Goal: Task Accomplishment & Management: Complete application form

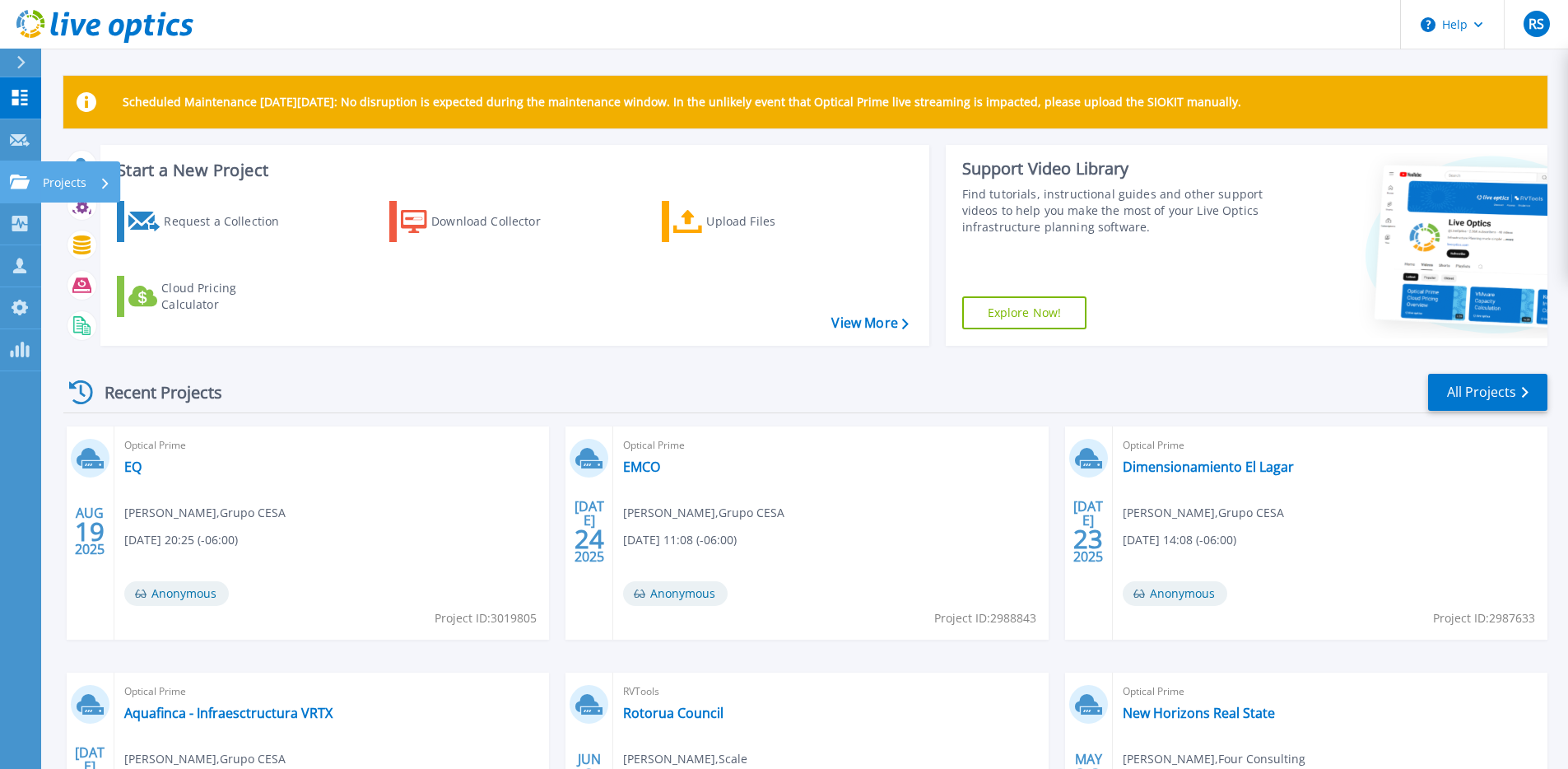
click at [23, 186] on icon at bounding box center [20, 181] width 20 height 14
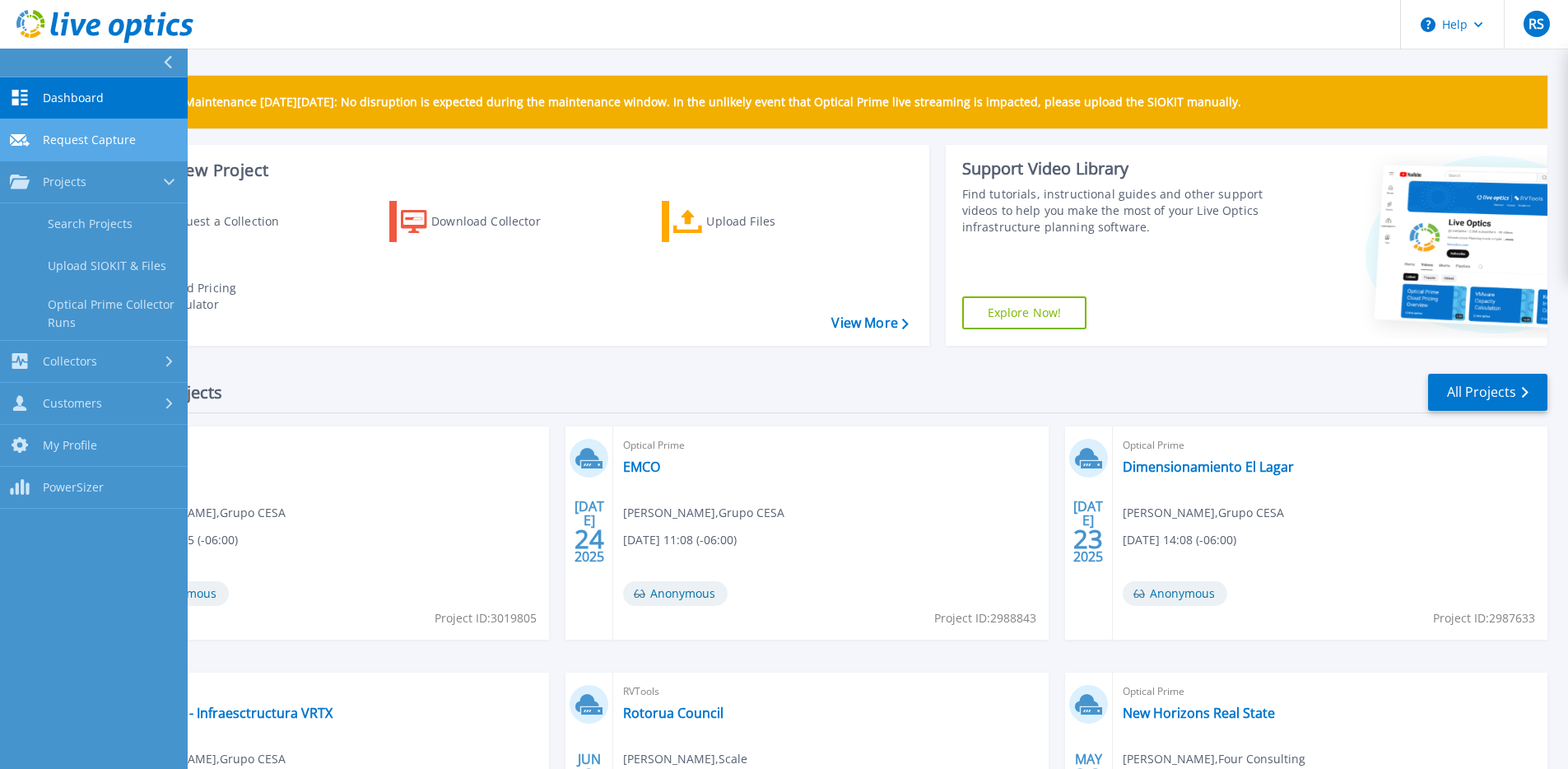
click at [75, 130] on link "Request Capture Request Capture" at bounding box center [94, 140] width 187 height 42
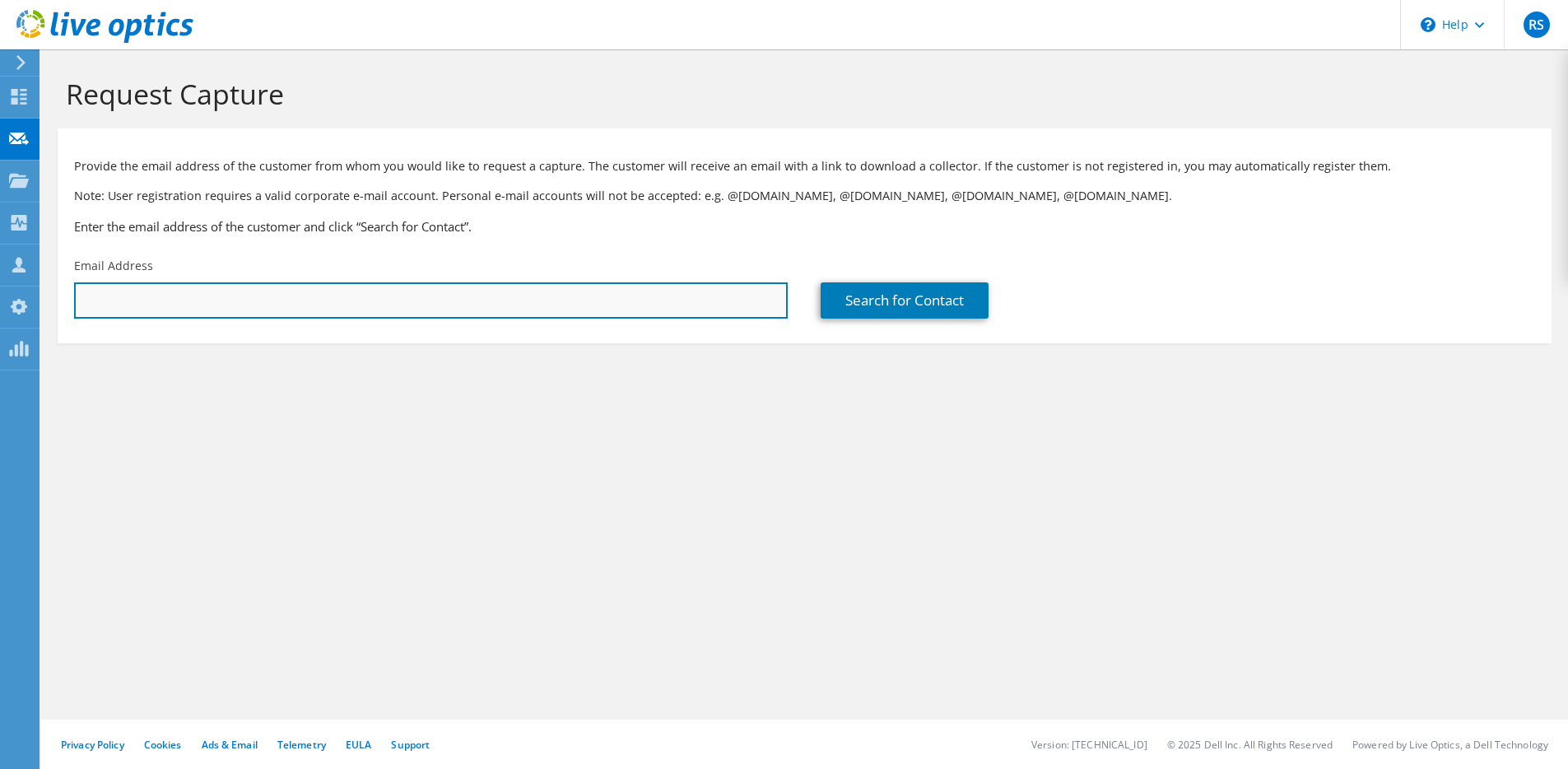
click at [145, 305] on input "text" at bounding box center [431, 300] width 714 height 37
click at [567, 303] on input "text" at bounding box center [431, 300] width 714 height 37
paste input "[EMAIL_ADDRESS][DOMAIN_NAME]"
type input "[EMAIL_ADDRESS][DOMAIN_NAME]"
type input "BLUE CHIP STRATEGIES"
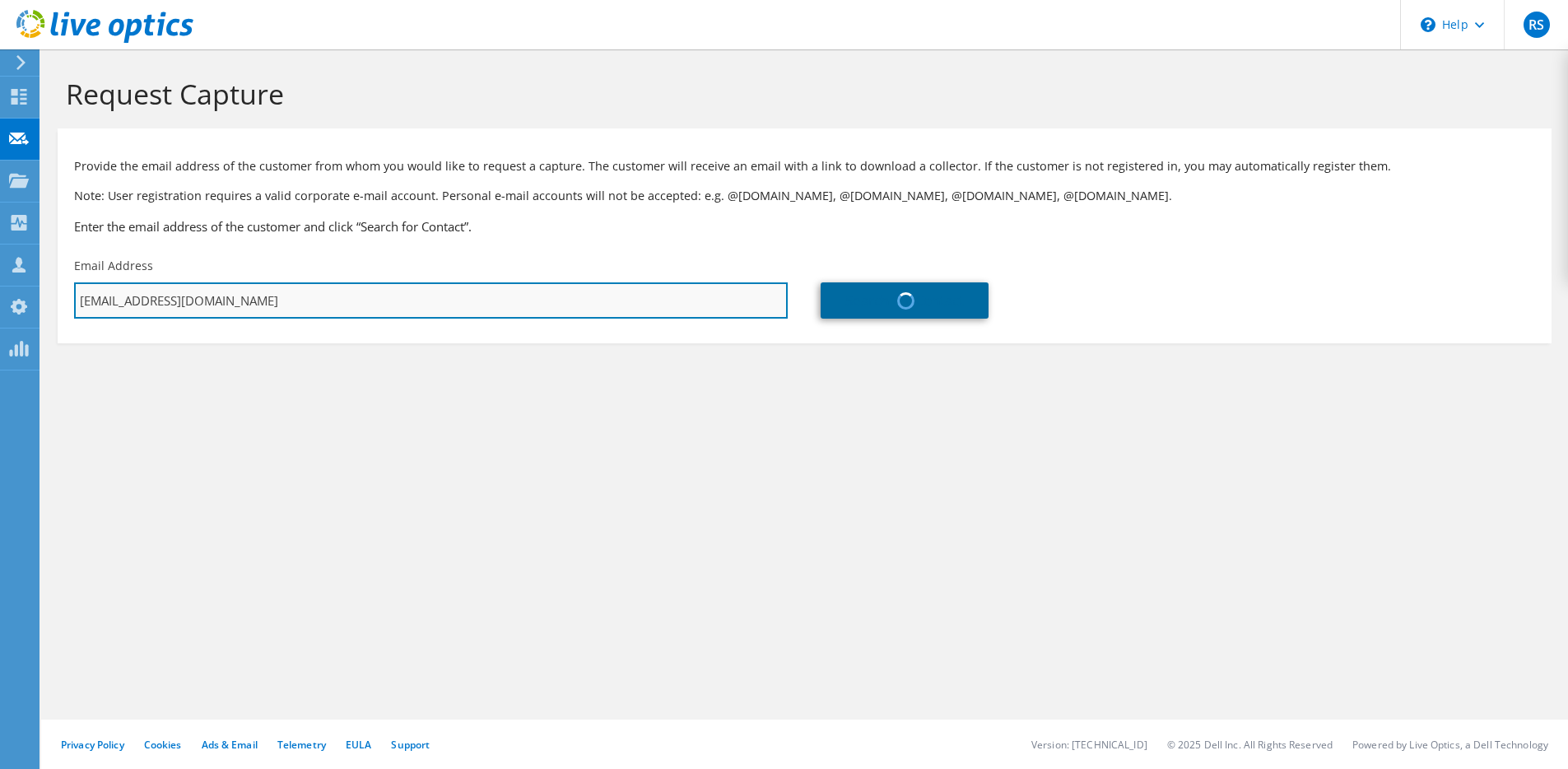
type input "[PERSON_NAME]"
type input "[GEOGRAPHIC_DATA]"
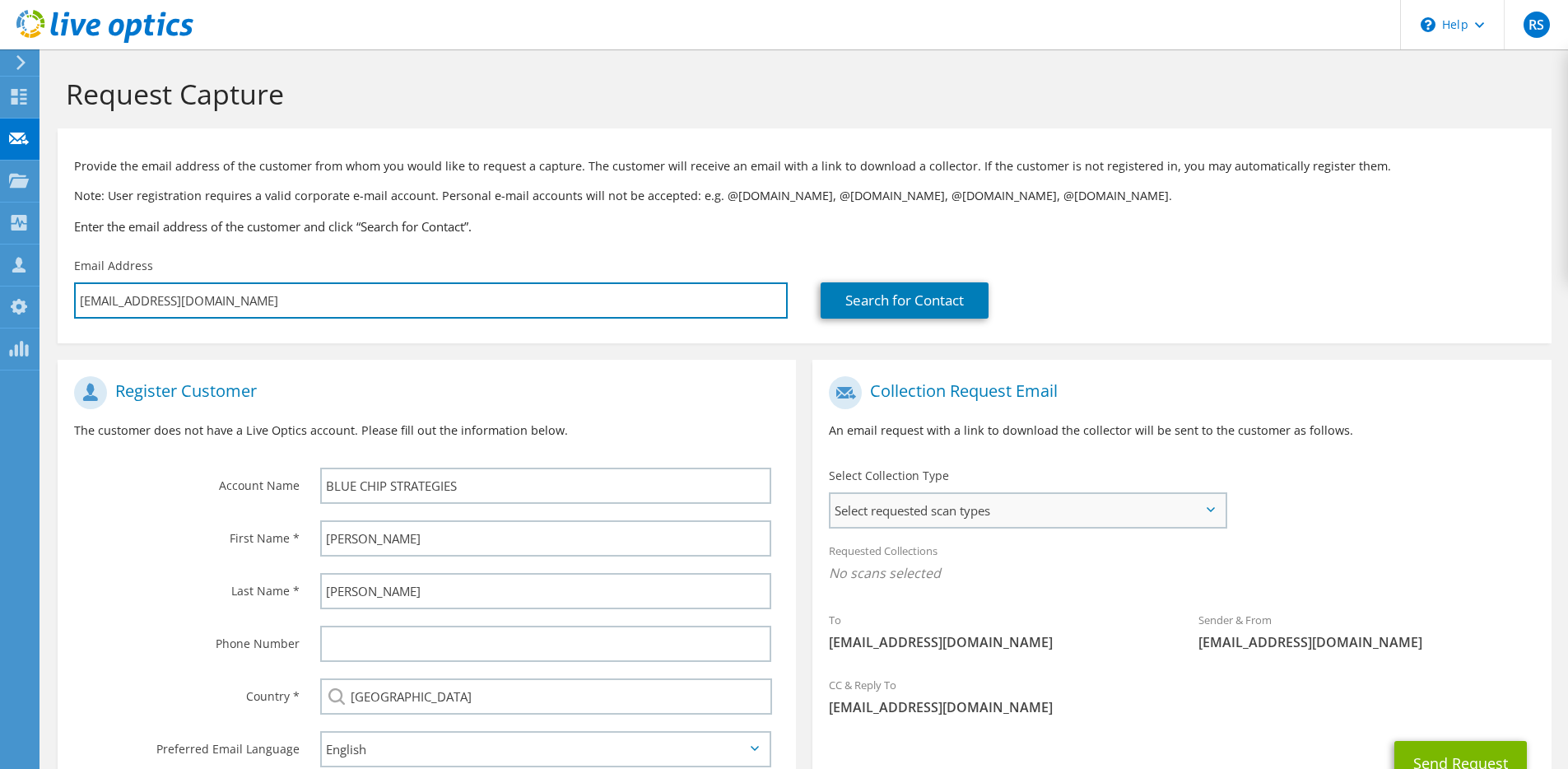
type input "[EMAIL_ADDRESS][DOMAIN_NAME]"
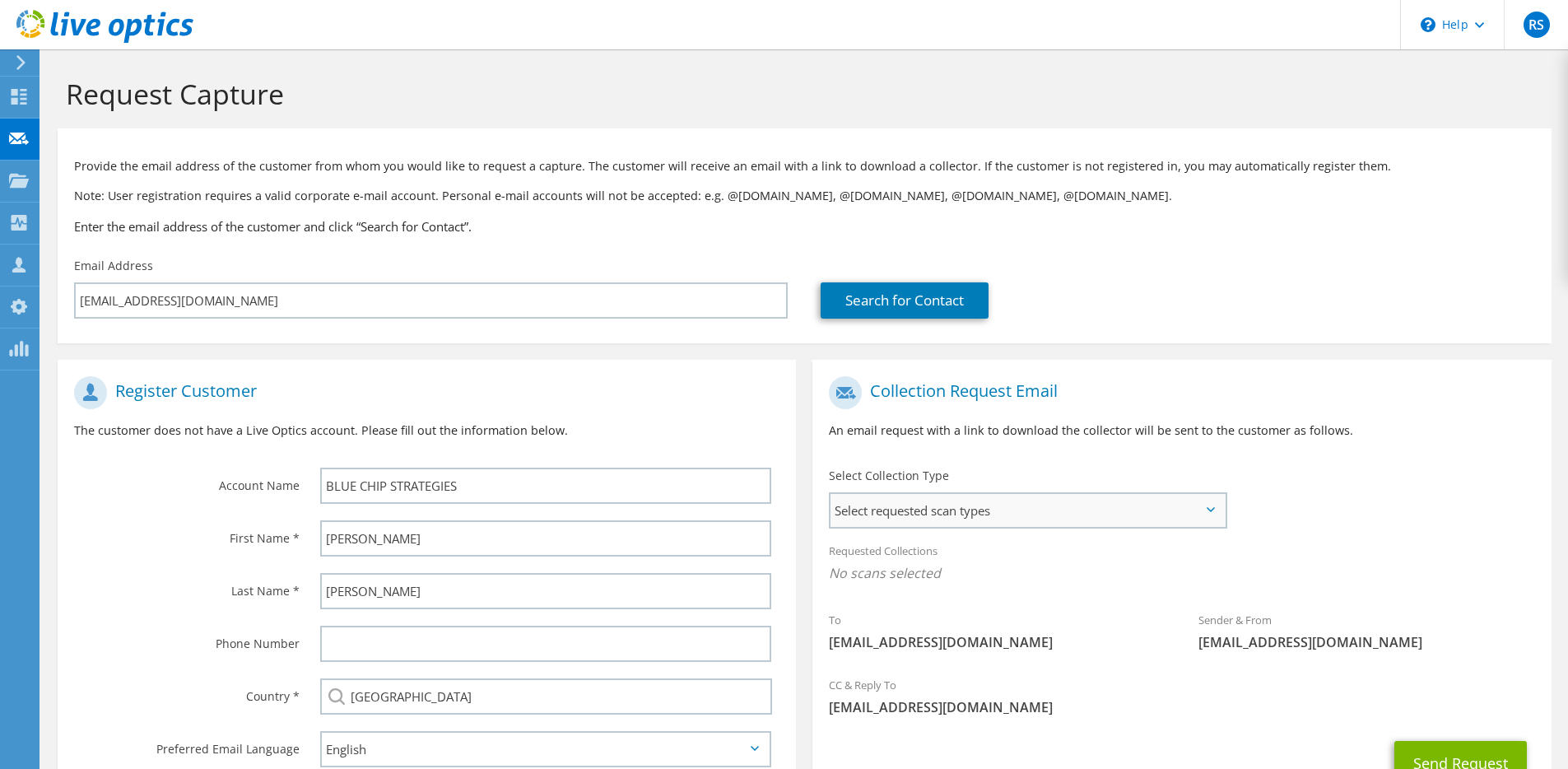
click at [912, 497] on span "Select requested scan types" at bounding box center [1028, 510] width 394 height 33
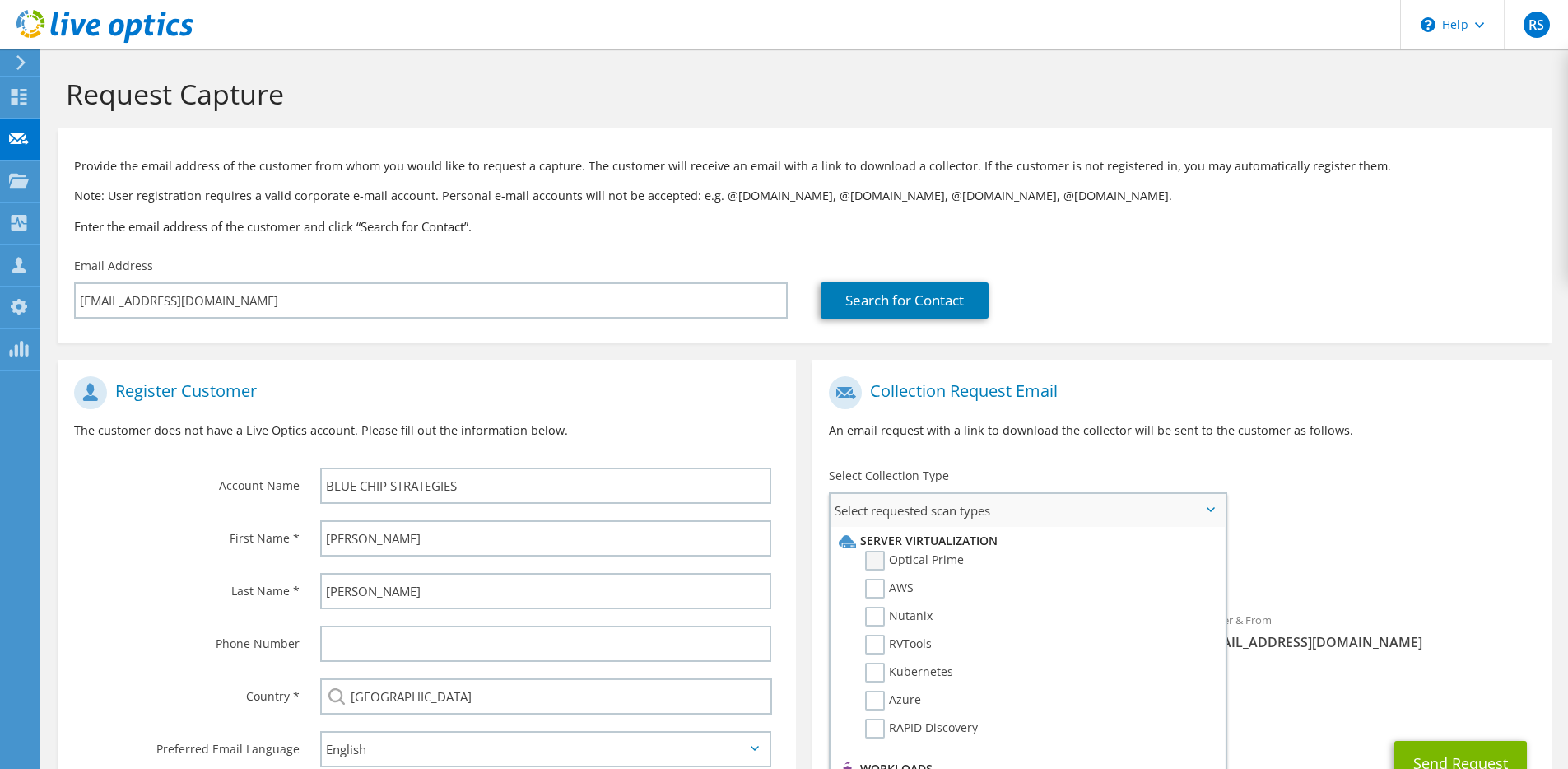
click at [880, 564] on label "Optical Prime" at bounding box center [914, 560] width 98 height 20
click at [0, 0] on input "Optical Prime" at bounding box center [0, 0] width 0 height 0
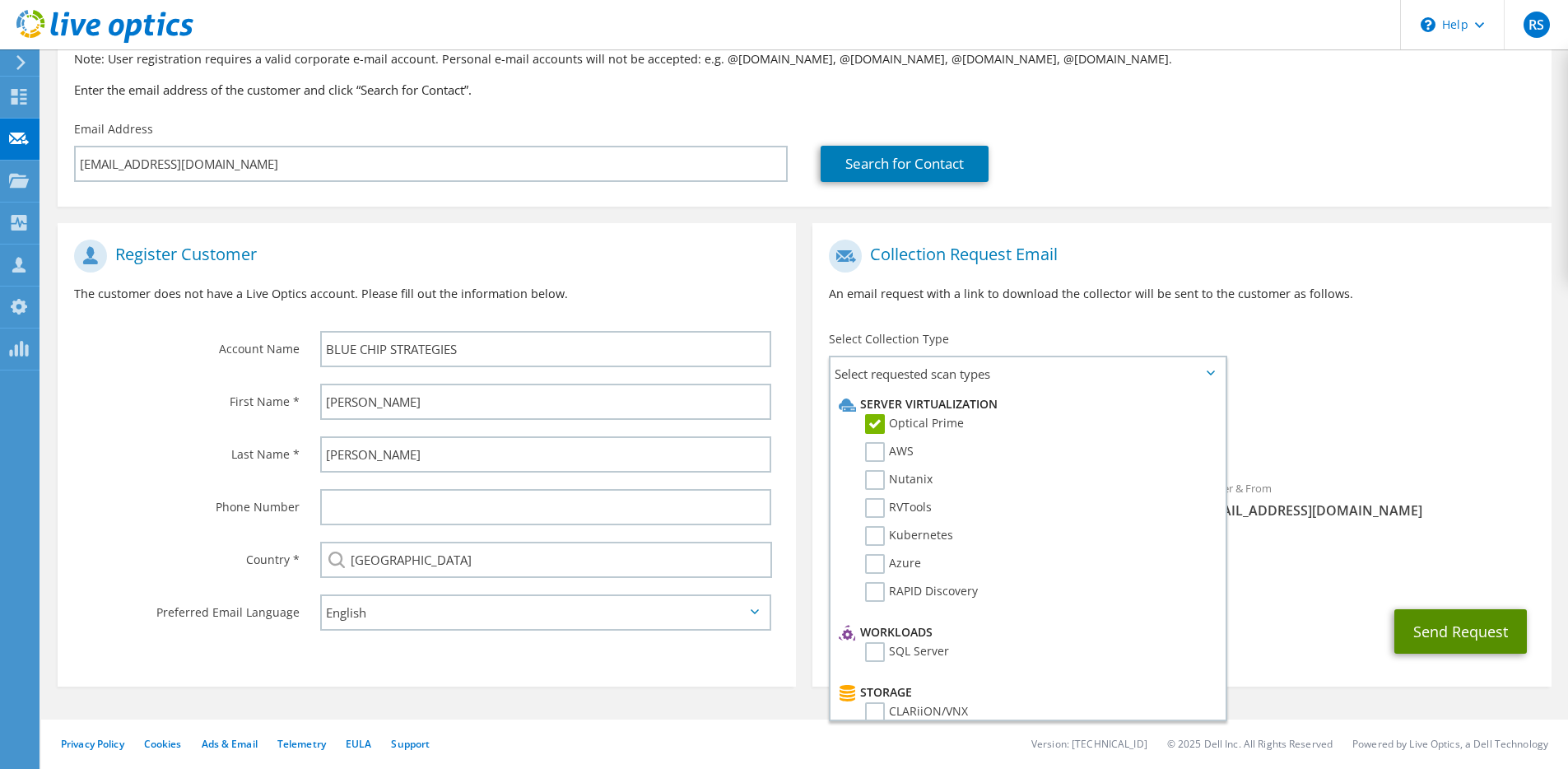
click at [1442, 623] on button "Send Request" at bounding box center [1460, 630] width 132 height 44
